Goal: Task Accomplishment & Management: Manage account settings

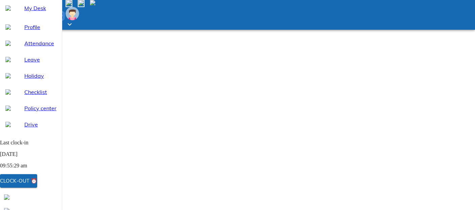
select select "8"
click at [37, 183] on div "Clock-out ⏰" at bounding box center [18, 180] width 37 height 9
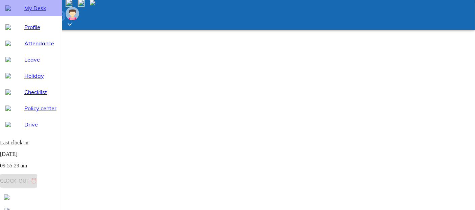
click at [33, 12] on span "My Desk" at bounding box center [40, 8] width 32 height 8
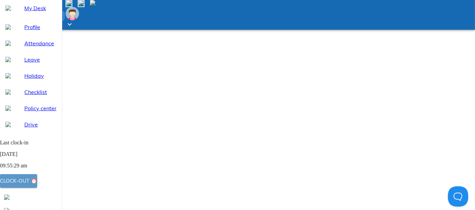
click at [37, 180] on div "Clock-out ⏰" at bounding box center [18, 180] width 37 height 9
click at [31, 51] on div "Attendance" at bounding box center [31, 43] width 62 height 16
select select "8"
click at [37, 183] on span "Clock-out ⏰" at bounding box center [18, 180] width 37 height 9
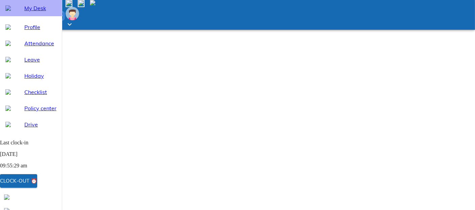
click at [29, 12] on span "My Desk" at bounding box center [40, 8] width 32 height 8
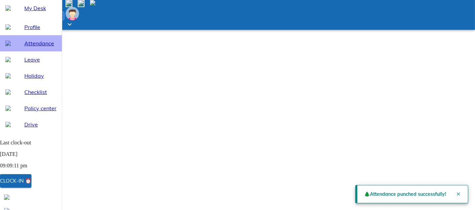
click at [32, 47] on span "Attendance" at bounding box center [40, 43] width 32 height 8
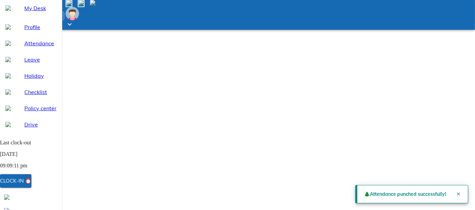
select select "8"
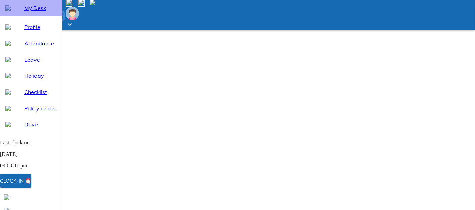
click at [36, 12] on span "My Desk" at bounding box center [40, 8] width 32 height 8
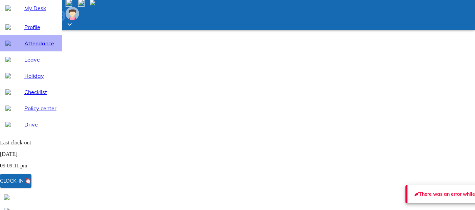
click at [22, 51] on div "Attendance" at bounding box center [31, 43] width 62 height 16
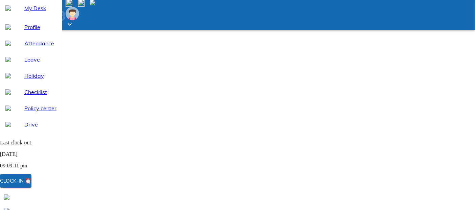
select select "8"
click at [37, 12] on span "My Desk" at bounding box center [40, 8] width 32 height 8
